Goal: Transaction & Acquisition: Purchase product/service

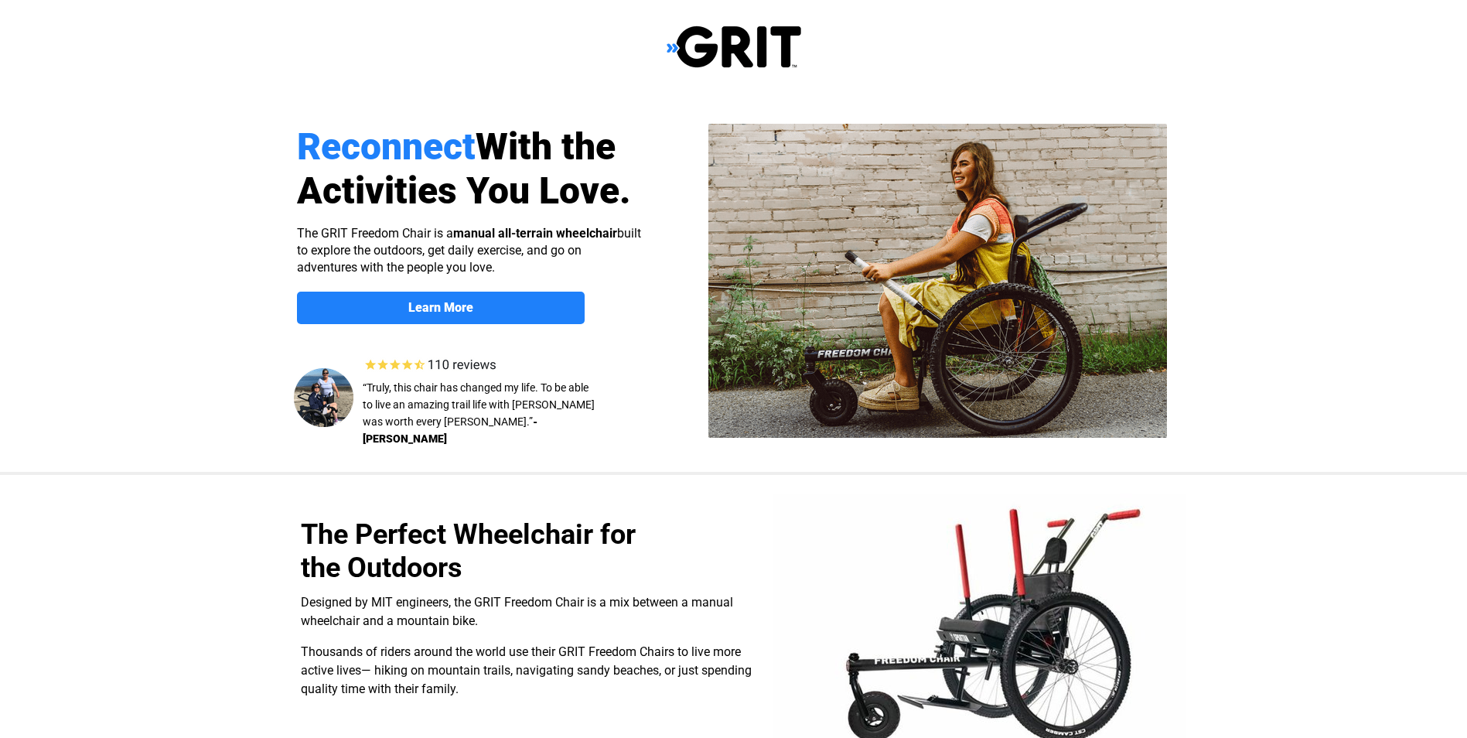
select select "US"
click at [695, 53] on img at bounding box center [734, 47] width 135 height 44
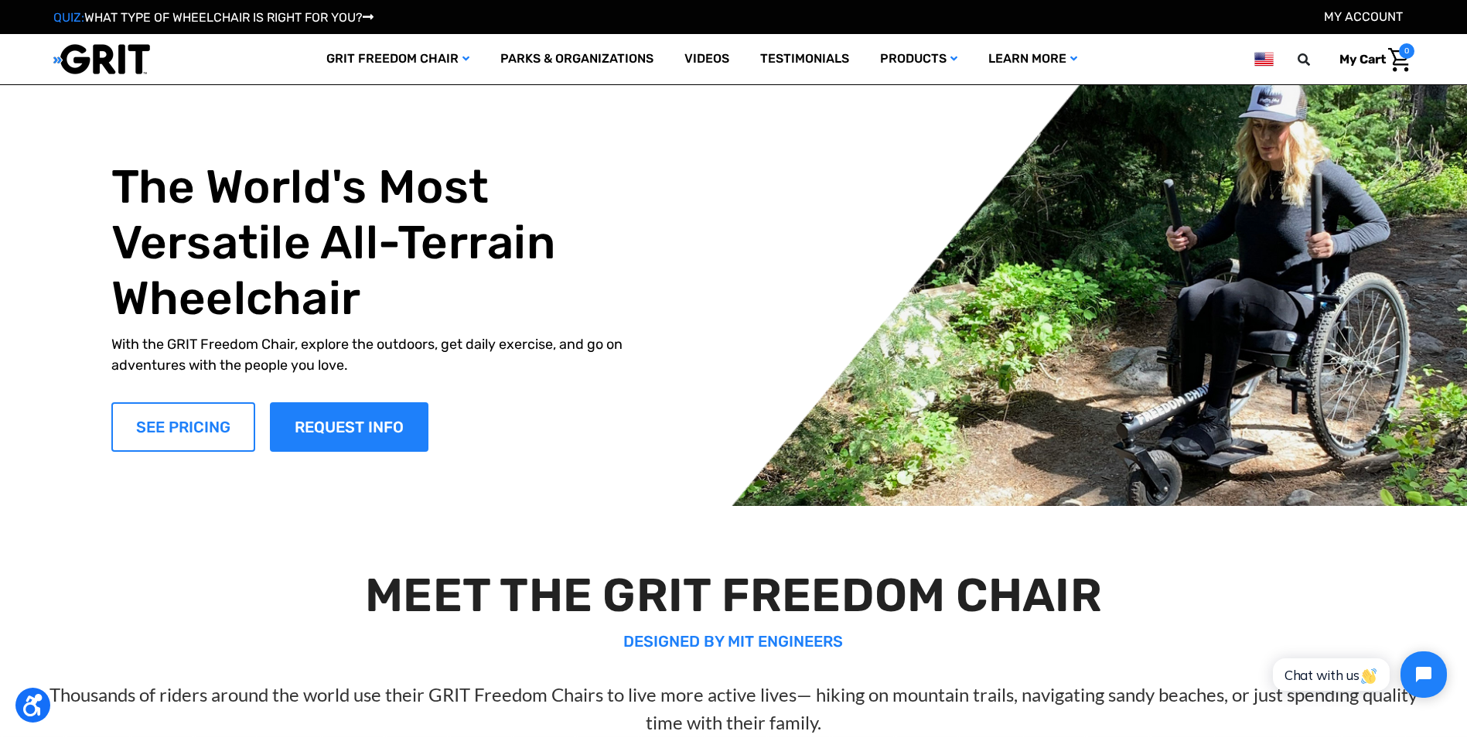
click at [192, 409] on link "SEE PRICING" at bounding box center [183, 427] width 144 height 50
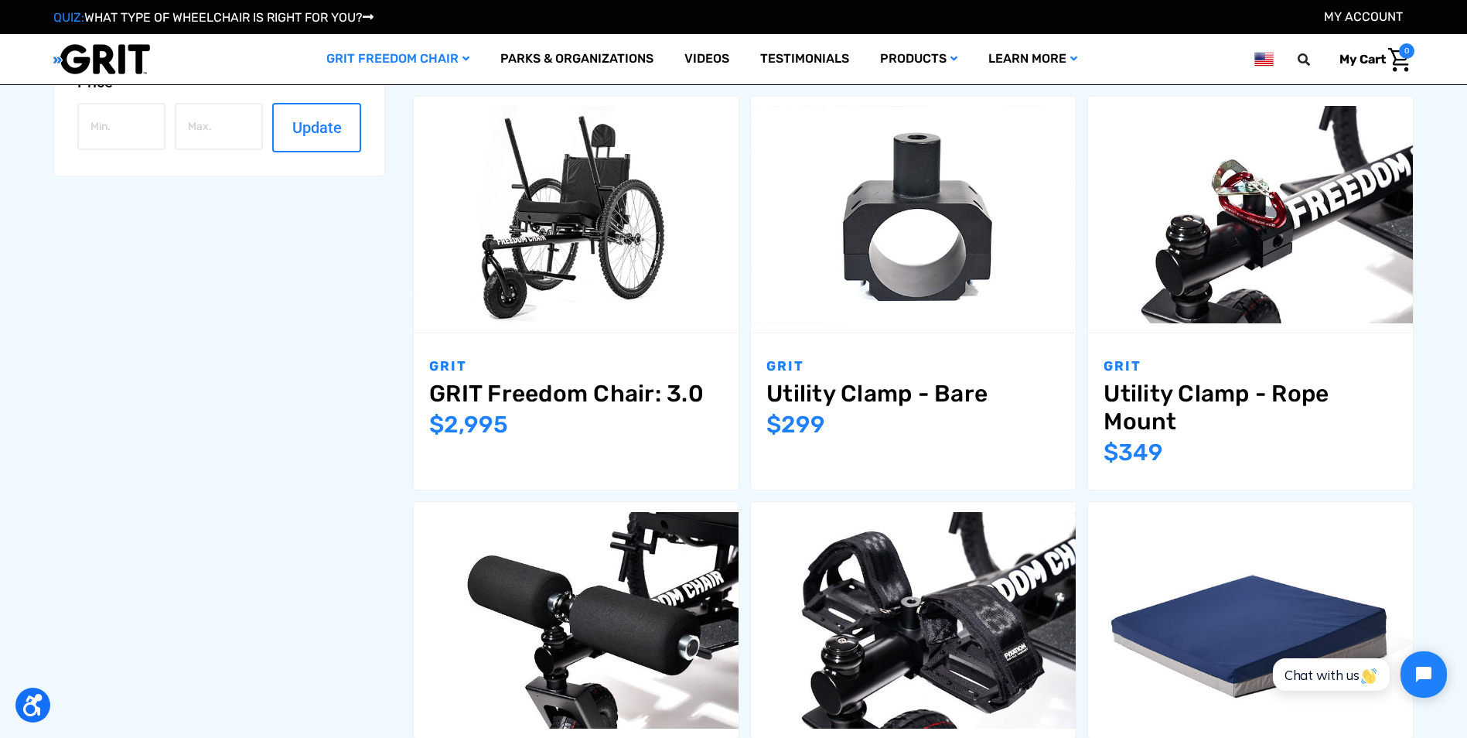
scroll to position [696, 0]
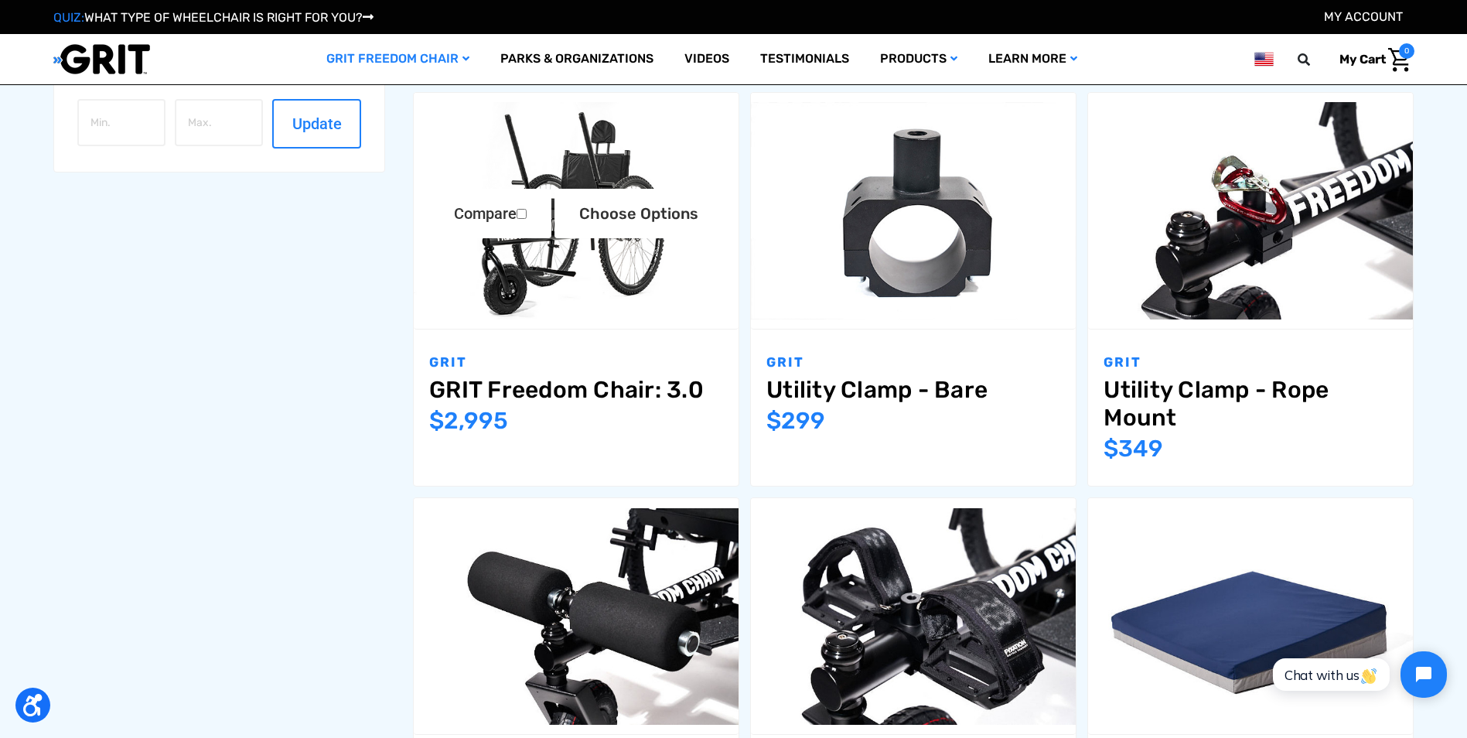
click at [586, 379] on link "GRIT Freedom Chair: 3.0" at bounding box center [576, 390] width 294 height 28
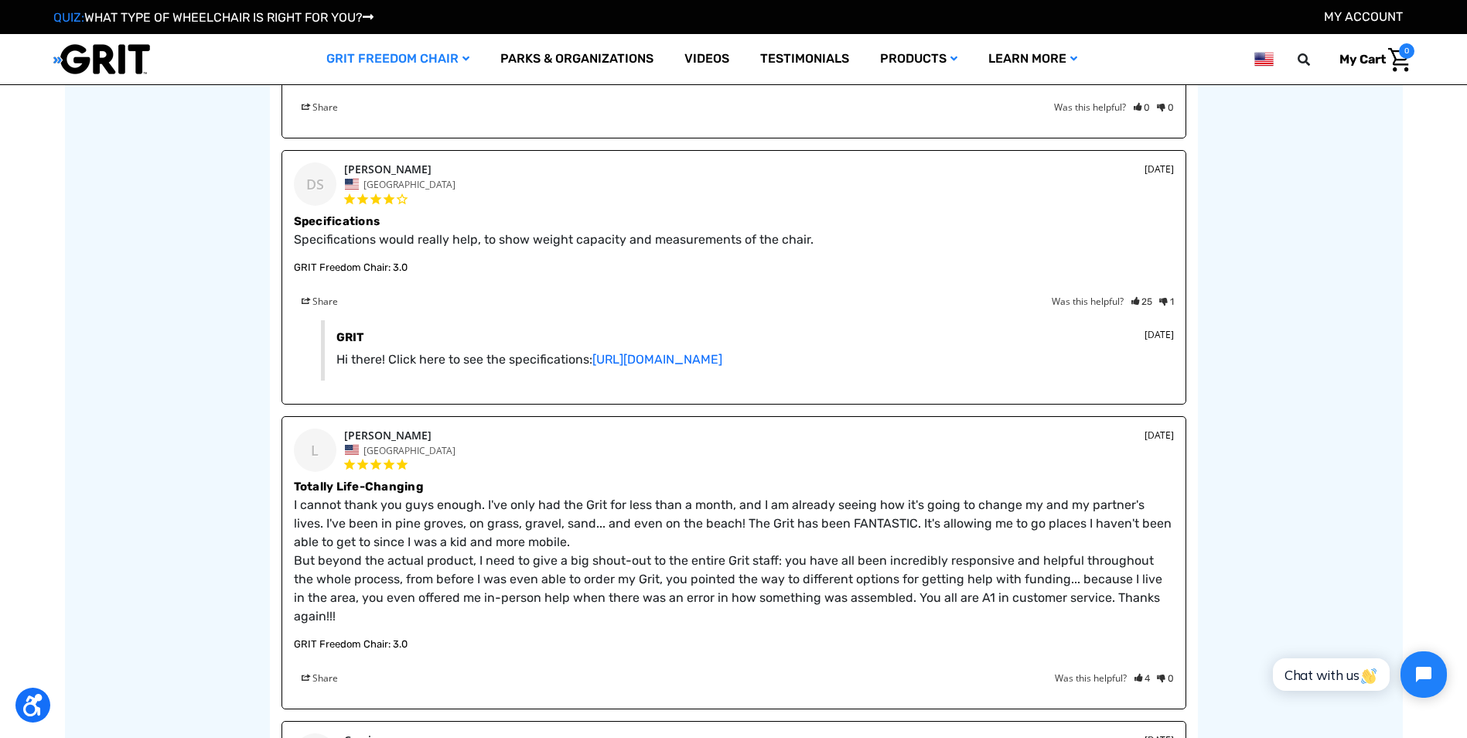
scroll to position [2630, 0]
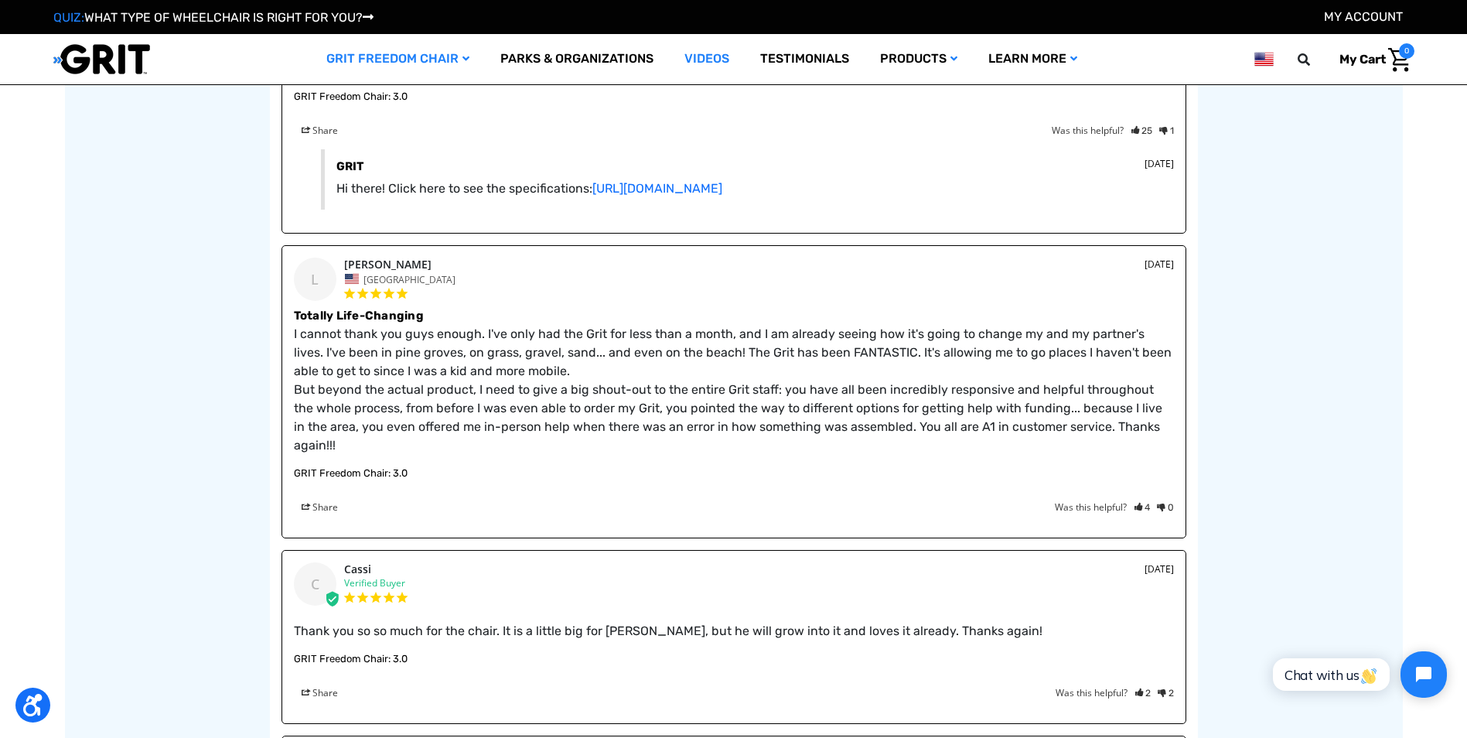
click at [707, 63] on link "Videos" at bounding box center [707, 59] width 76 height 50
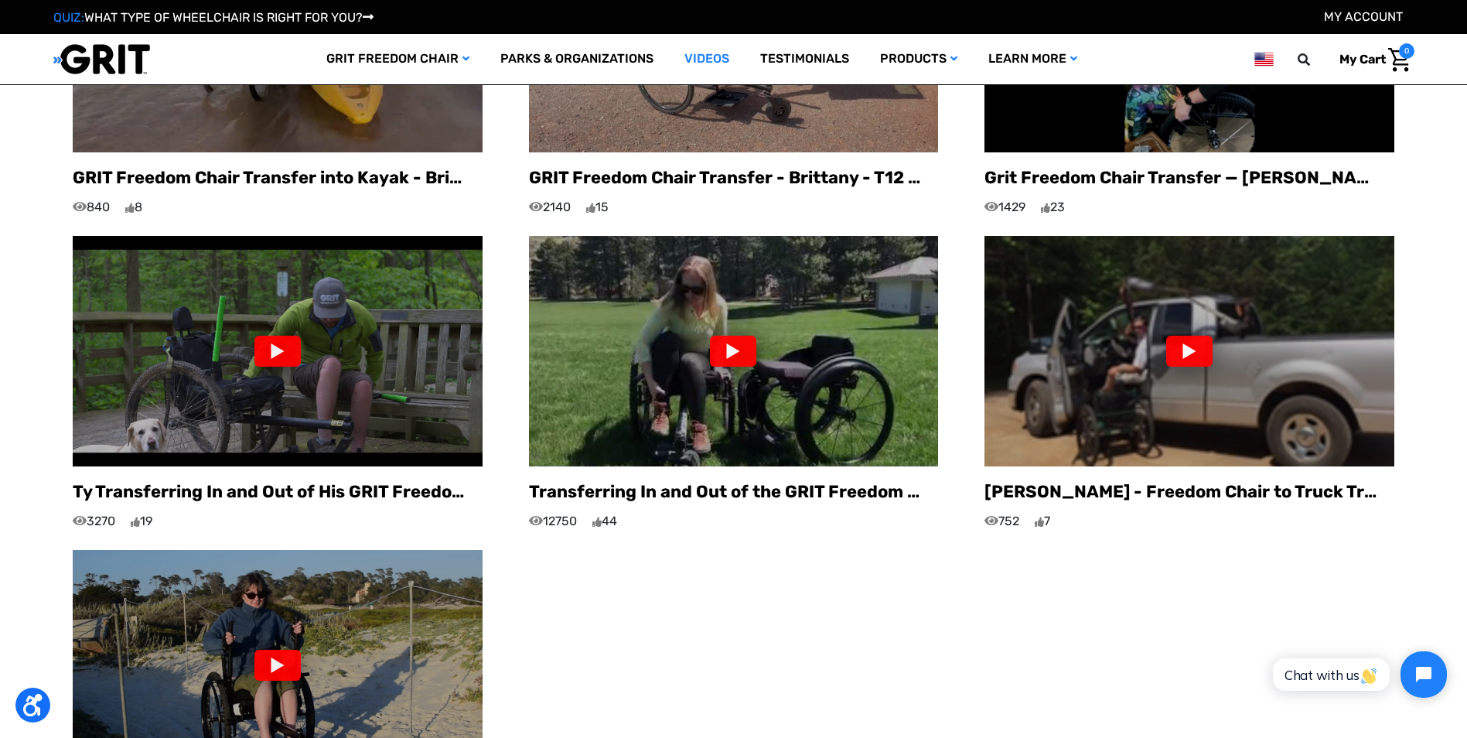
scroll to position [1392, 0]
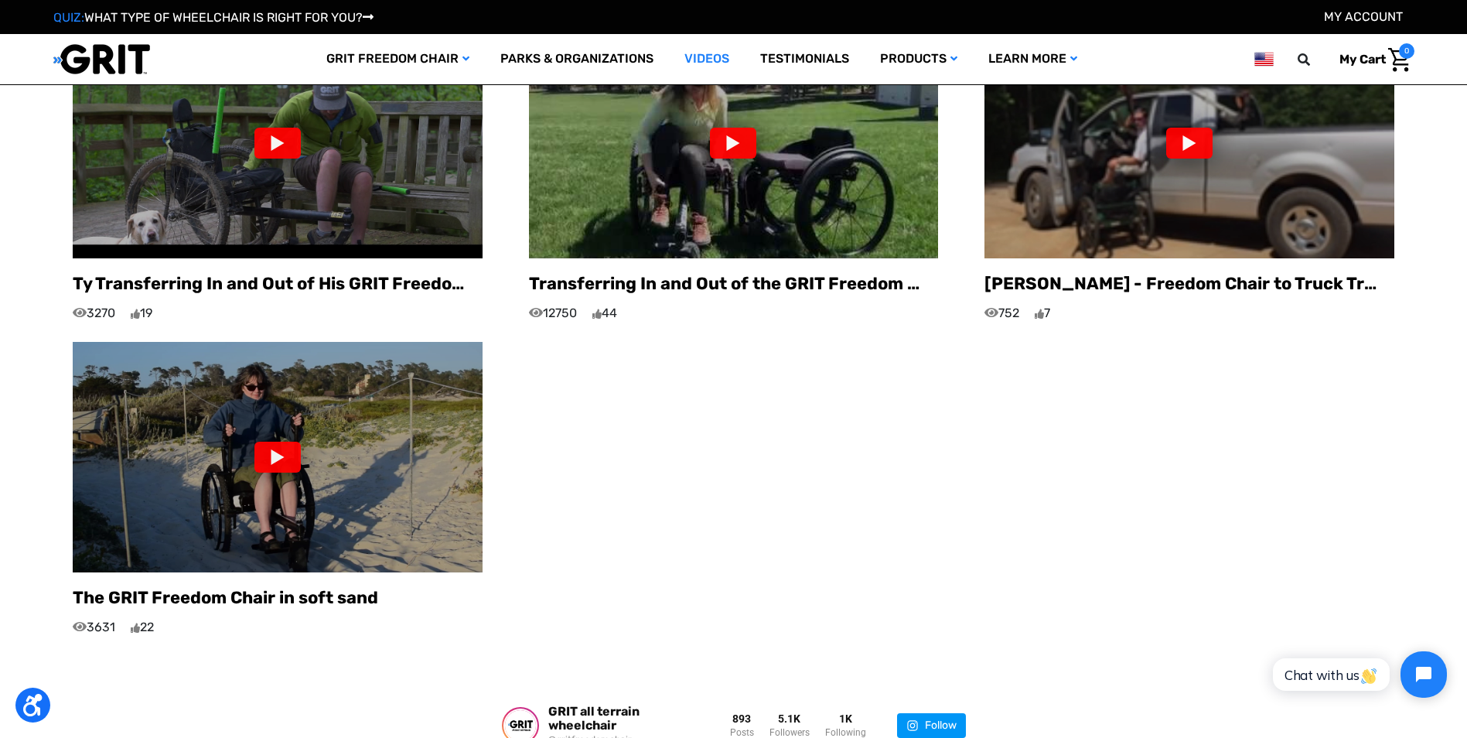
click at [327, 466] on img at bounding box center [278, 457] width 410 height 231
